Goal: Book appointment/travel/reservation

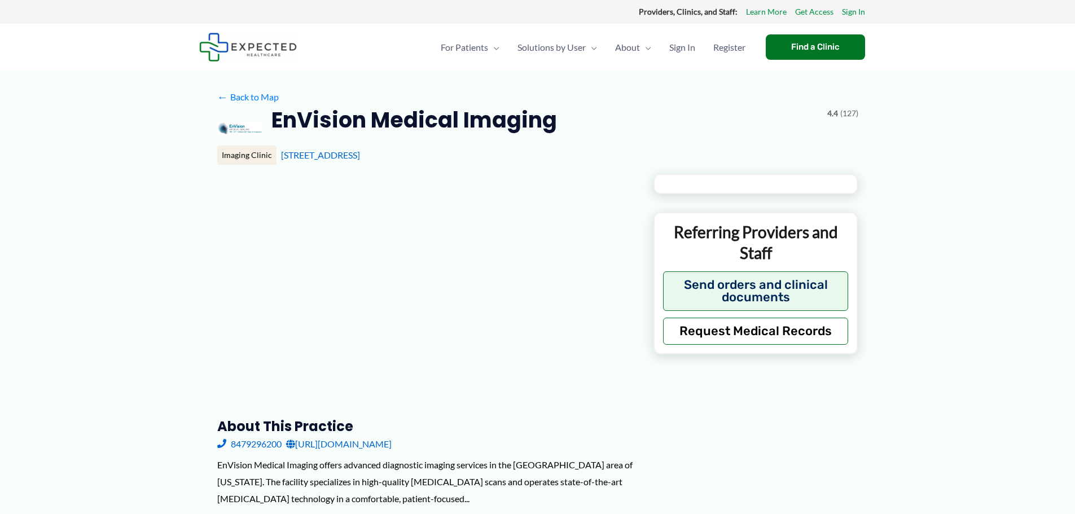
type input "**********"
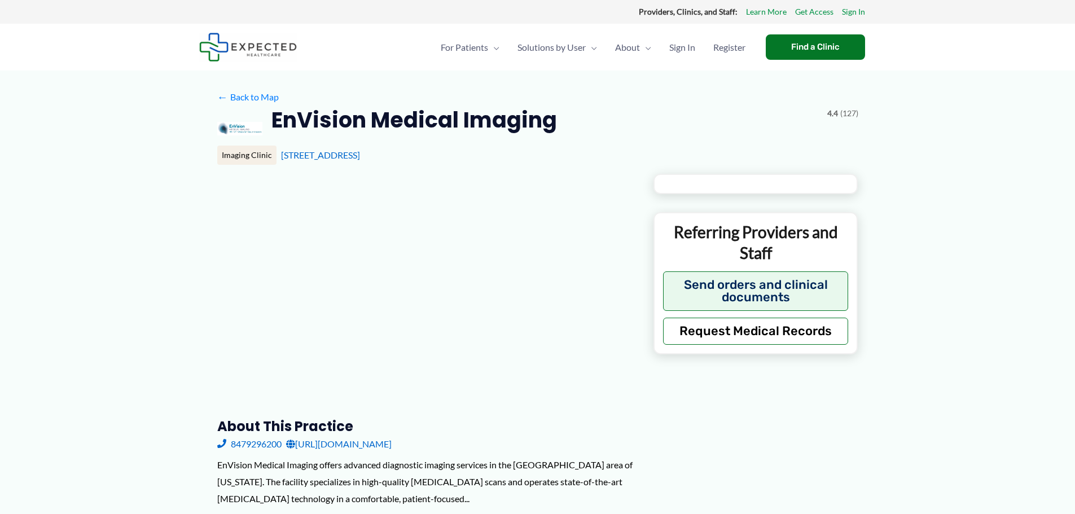
type input "**********"
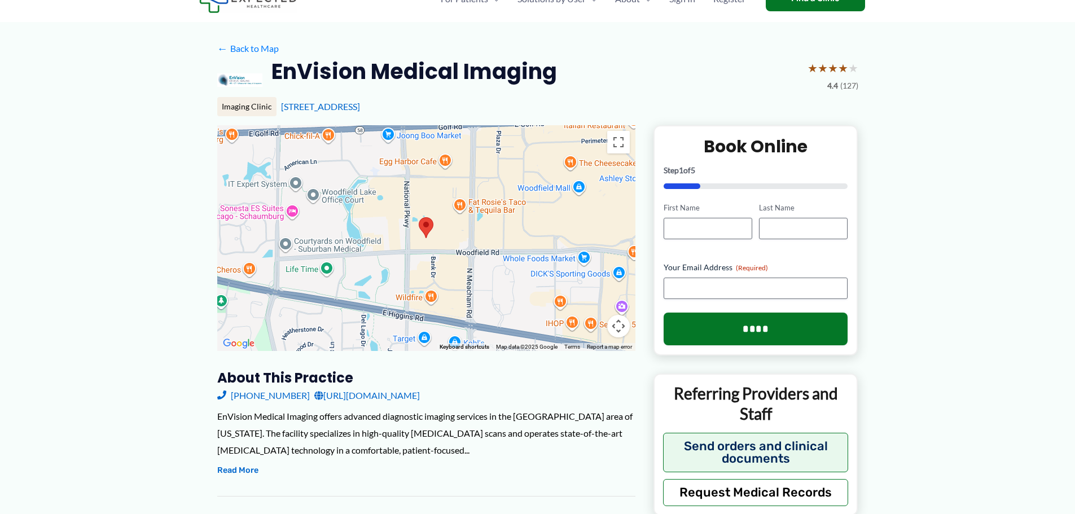
scroll to position [113, 0]
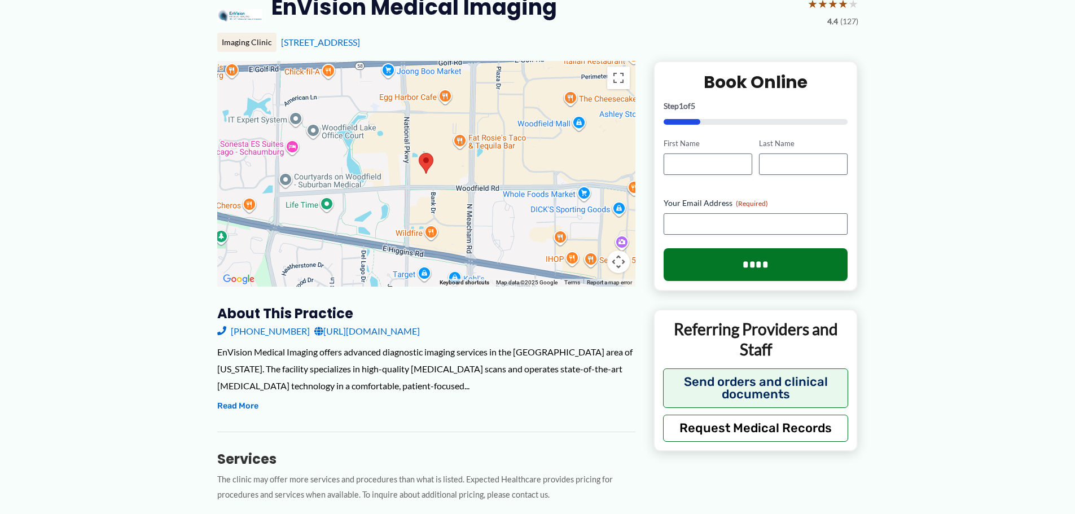
click at [389, 330] on link "[URL][DOMAIN_NAME]" at bounding box center [367, 331] width 106 height 17
